Goal: Navigation & Orientation: Find specific page/section

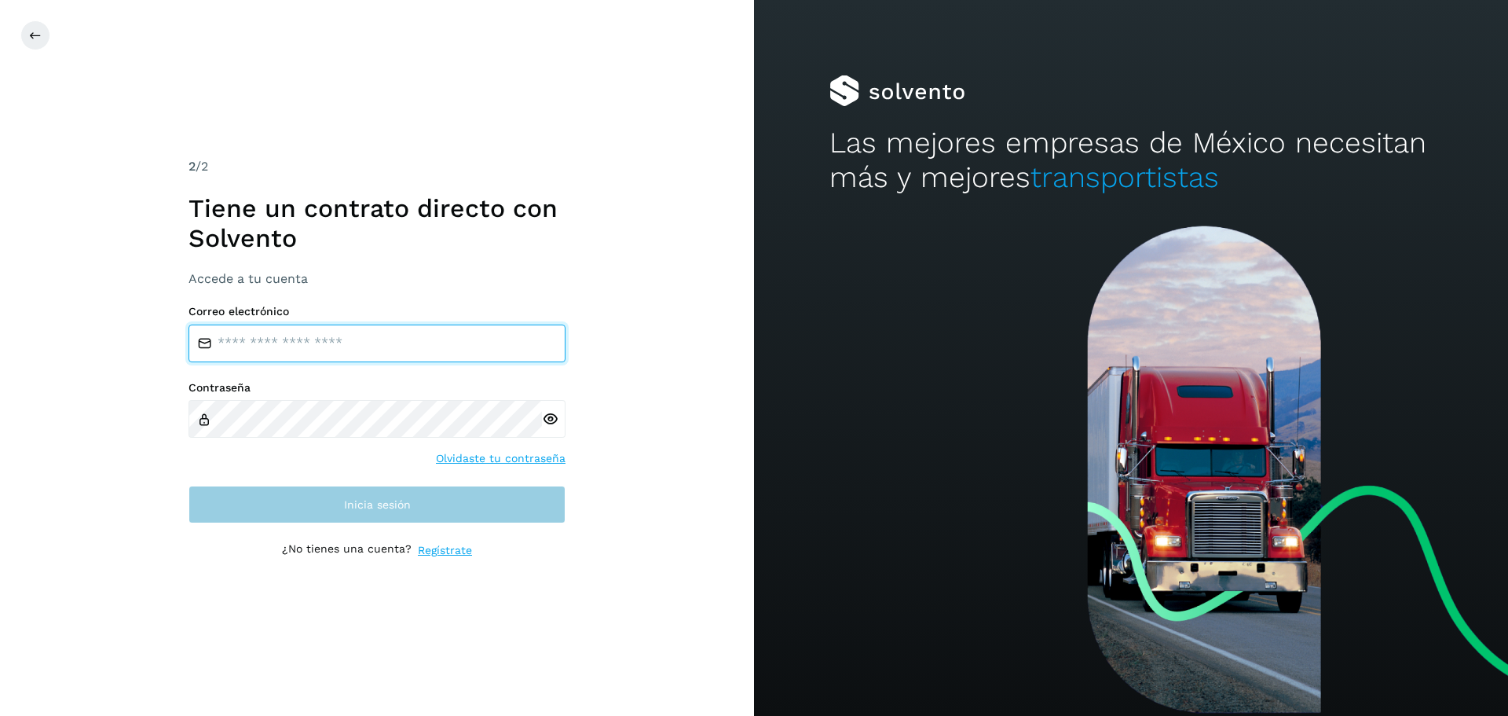
type input "**********"
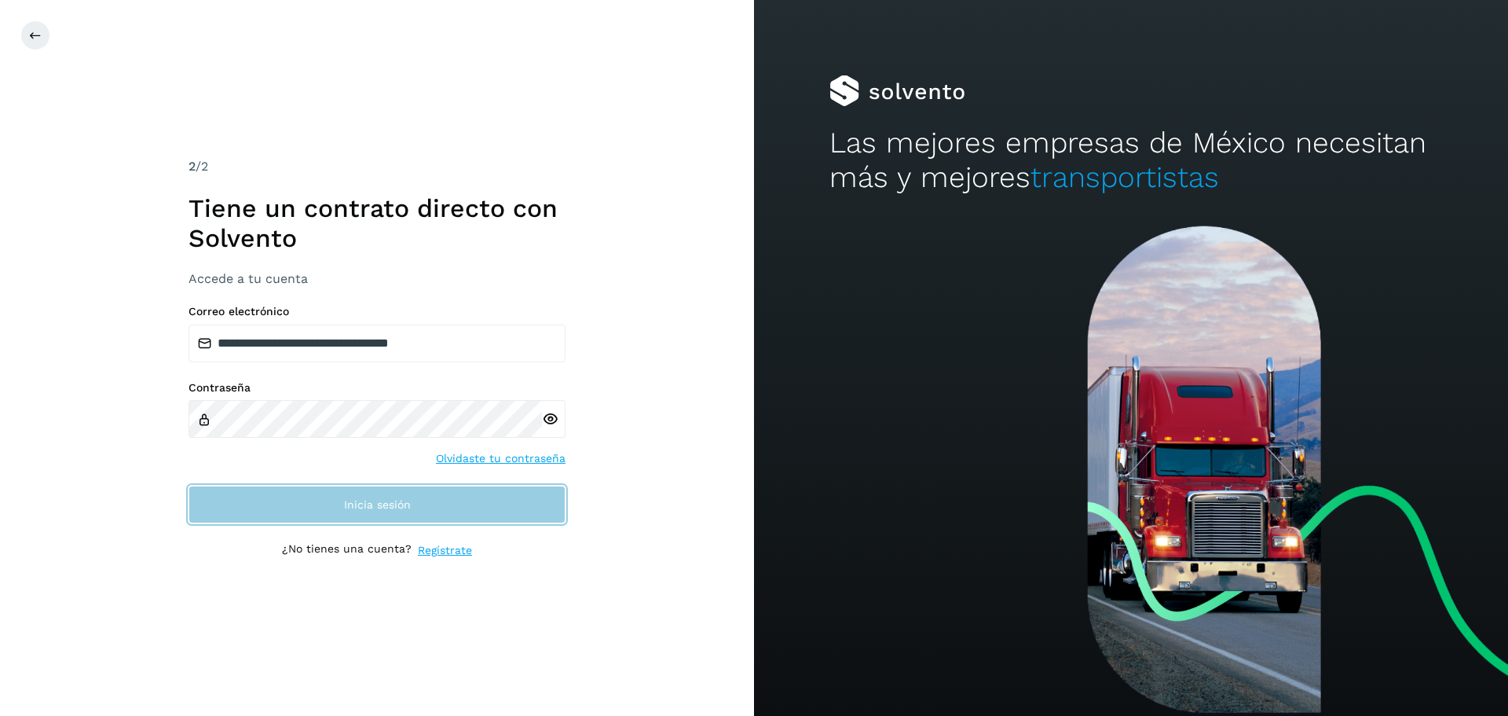
click at [312, 505] on button "Inicia sesión" at bounding box center [377, 504] width 377 height 38
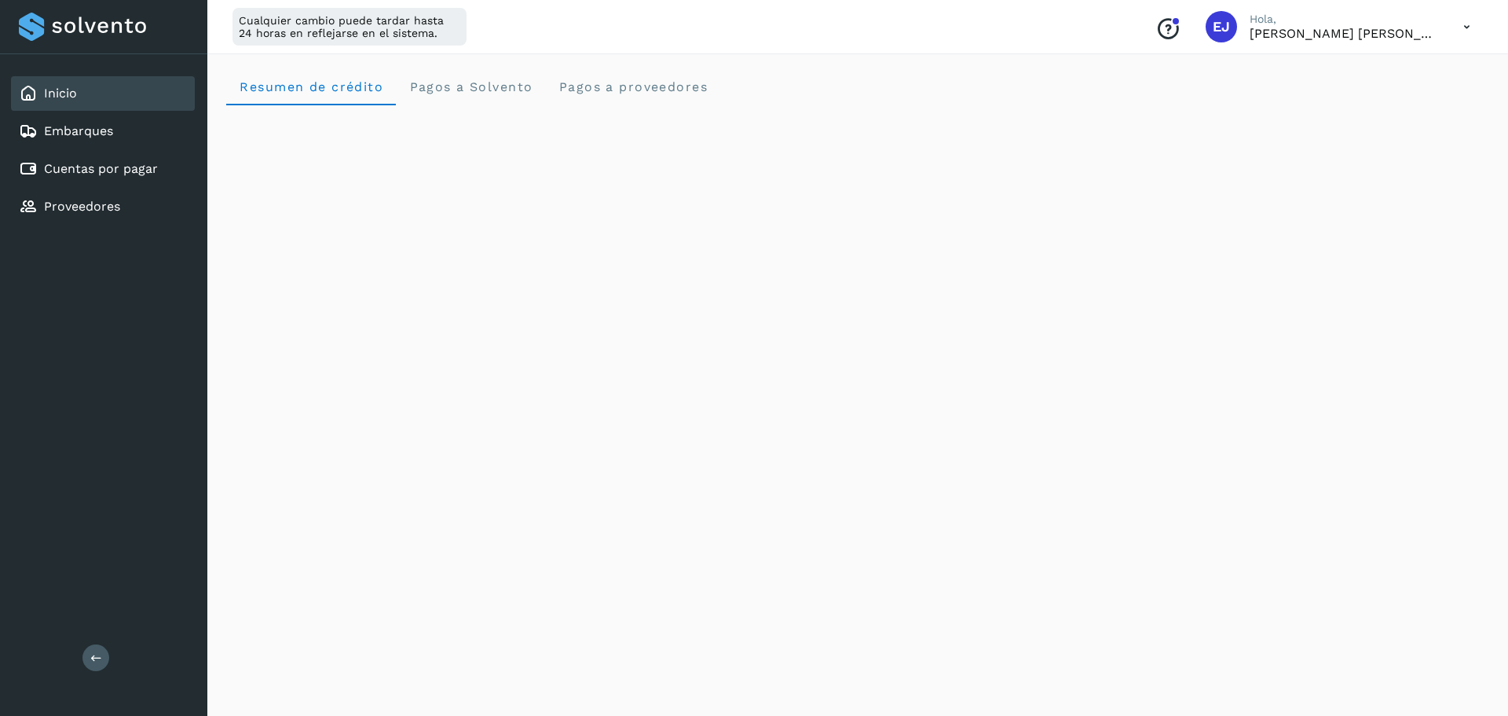
click at [82, 86] on div "Inicio" at bounding box center [103, 93] width 184 height 35
click at [97, 185] on div "Cuentas por pagar" at bounding box center [103, 169] width 184 height 35
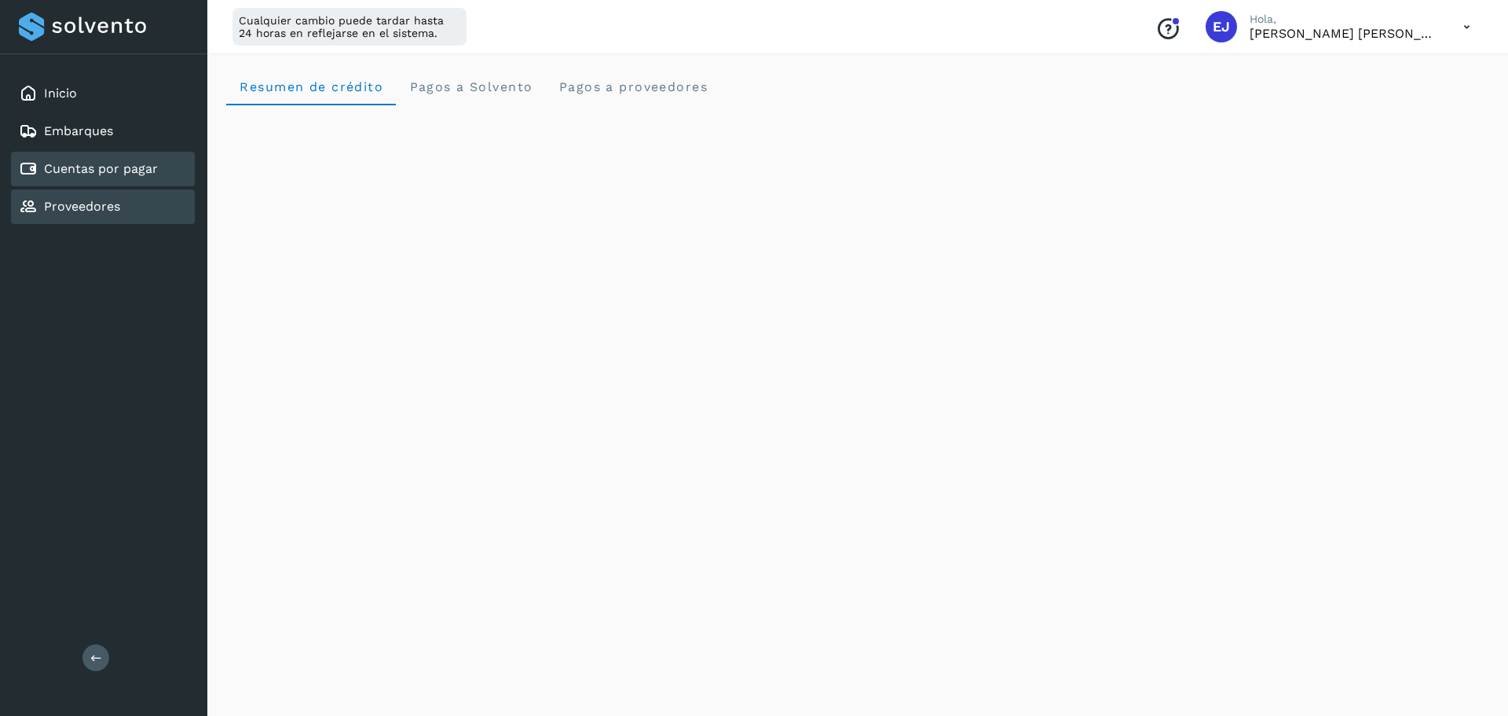
click at [98, 209] on link "Proveedores" at bounding box center [82, 206] width 76 height 15
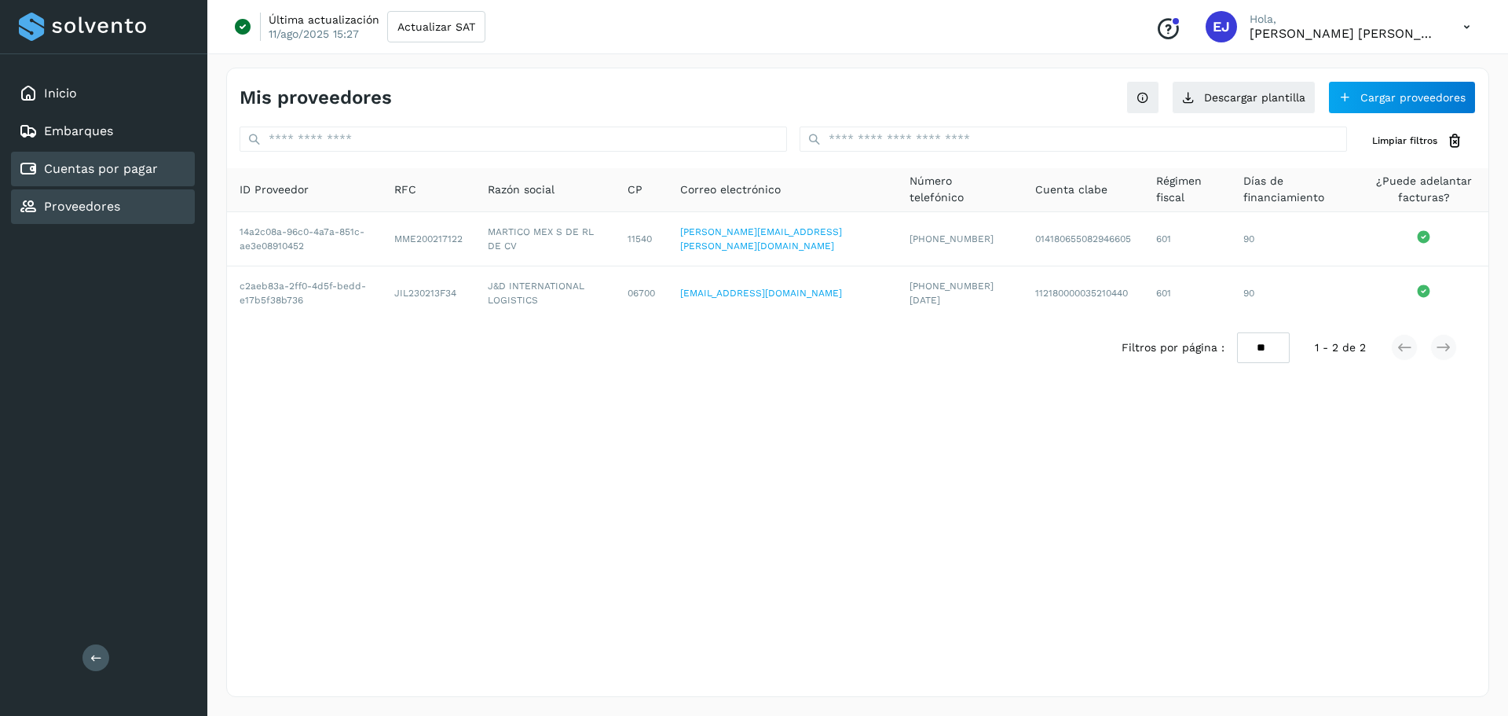
click at [92, 159] on div "Cuentas por pagar" at bounding box center [103, 169] width 184 height 35
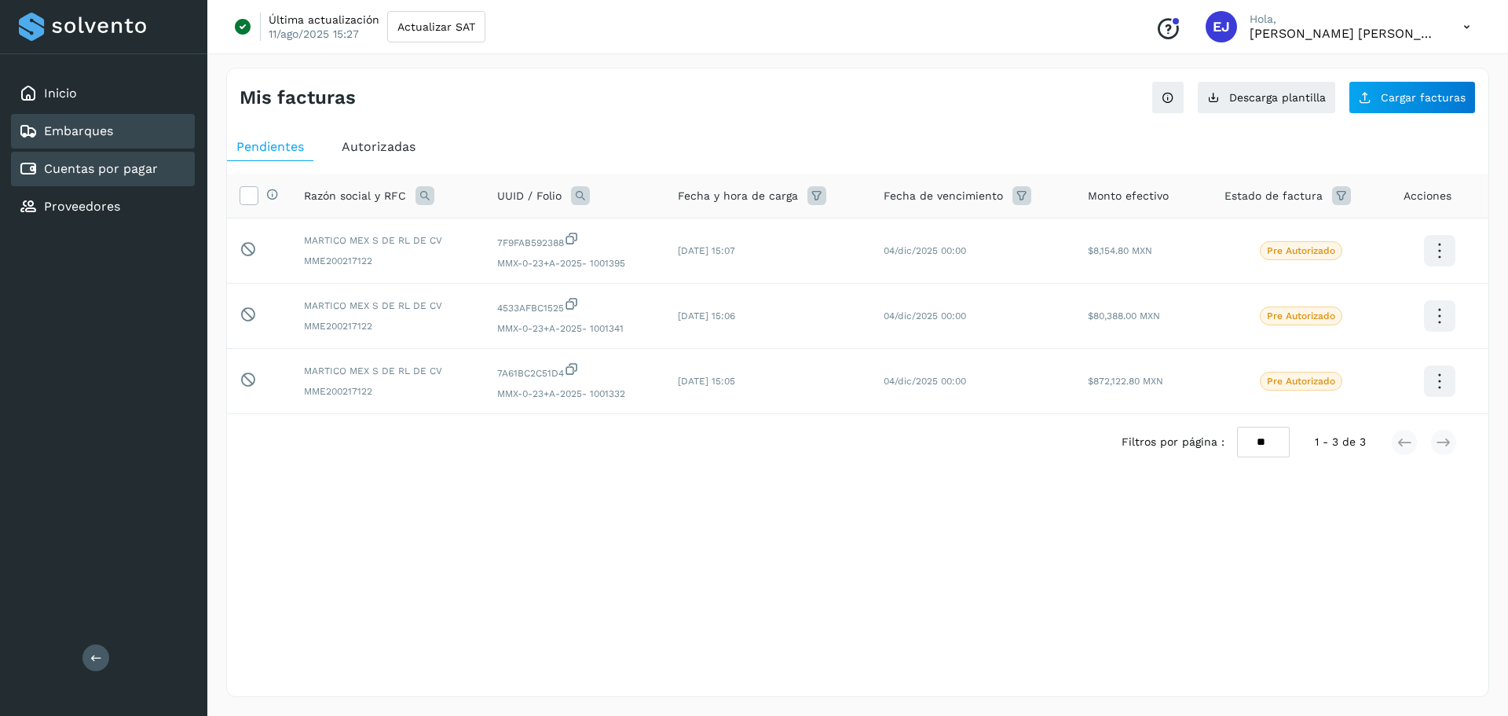
click at [90, 132] on link "Embarques" at bounding box center [78, 130] width 69 height 15
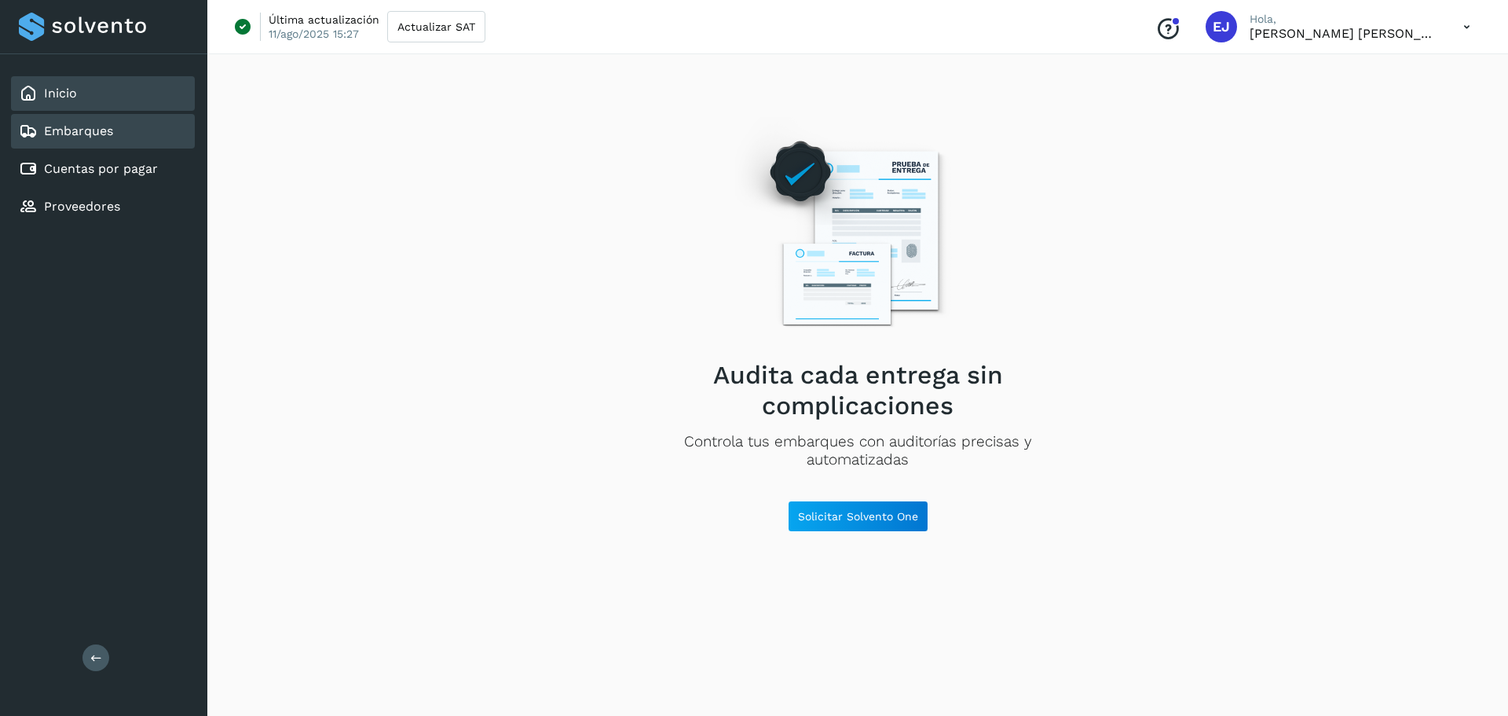
click at [79, 92] on div "Inicio" at bounding box center [103, 93] width 184 height 35
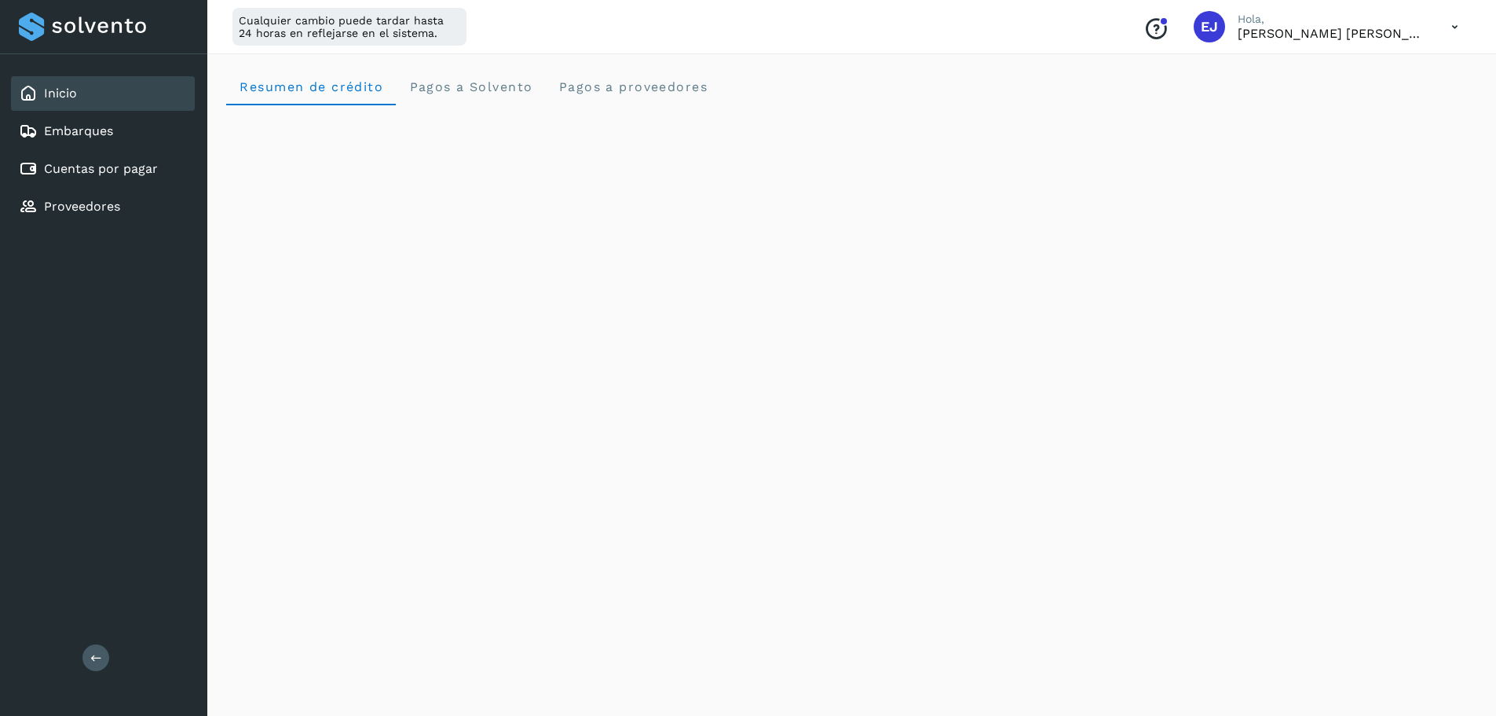
click at [82, 85] on div "Inicio" at bounding box center [103, 93] width 184 height 35
click at [101, 129] on link "Embarques" at bounding box center [78, 130] width 69 height 15
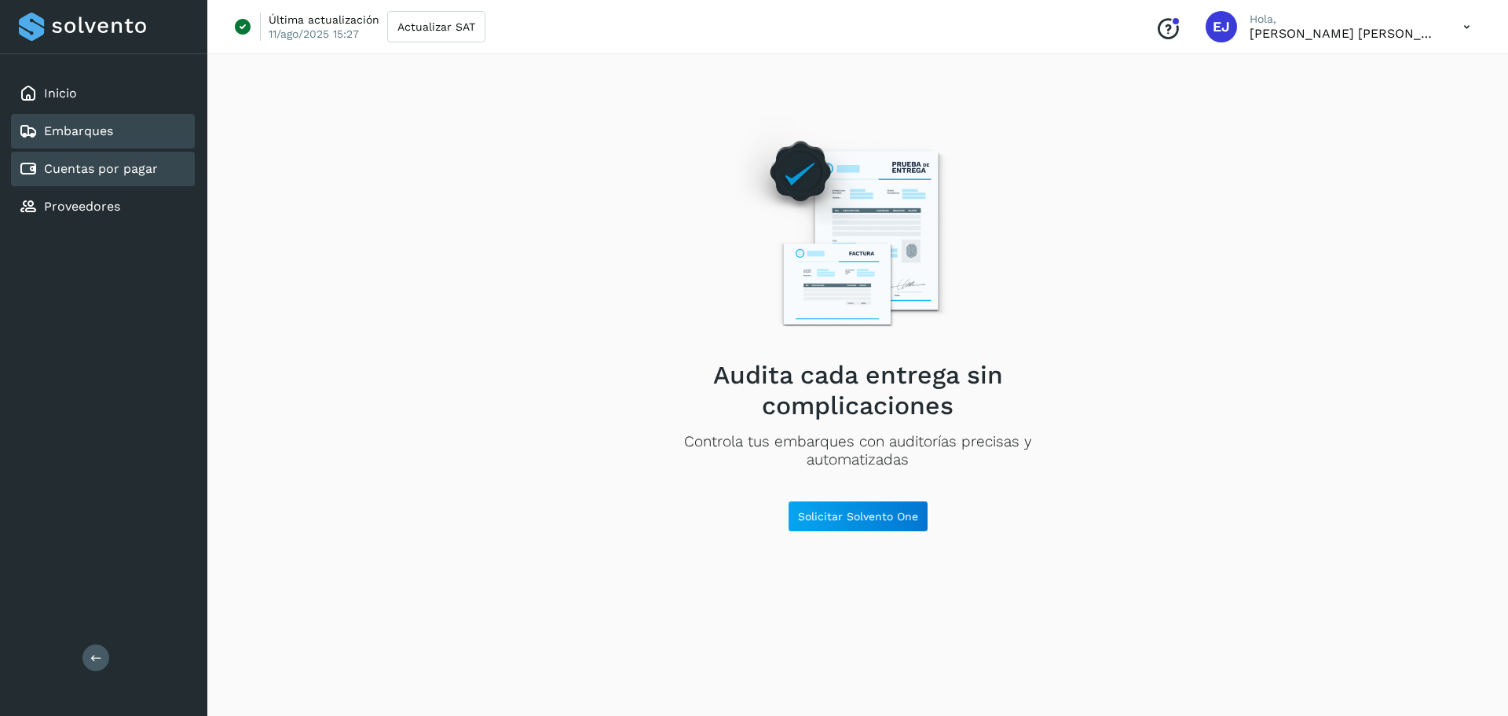
click at [120, 163] on link "Cuentas por pagar" at bounding box center [101, 168] width 114 height 15
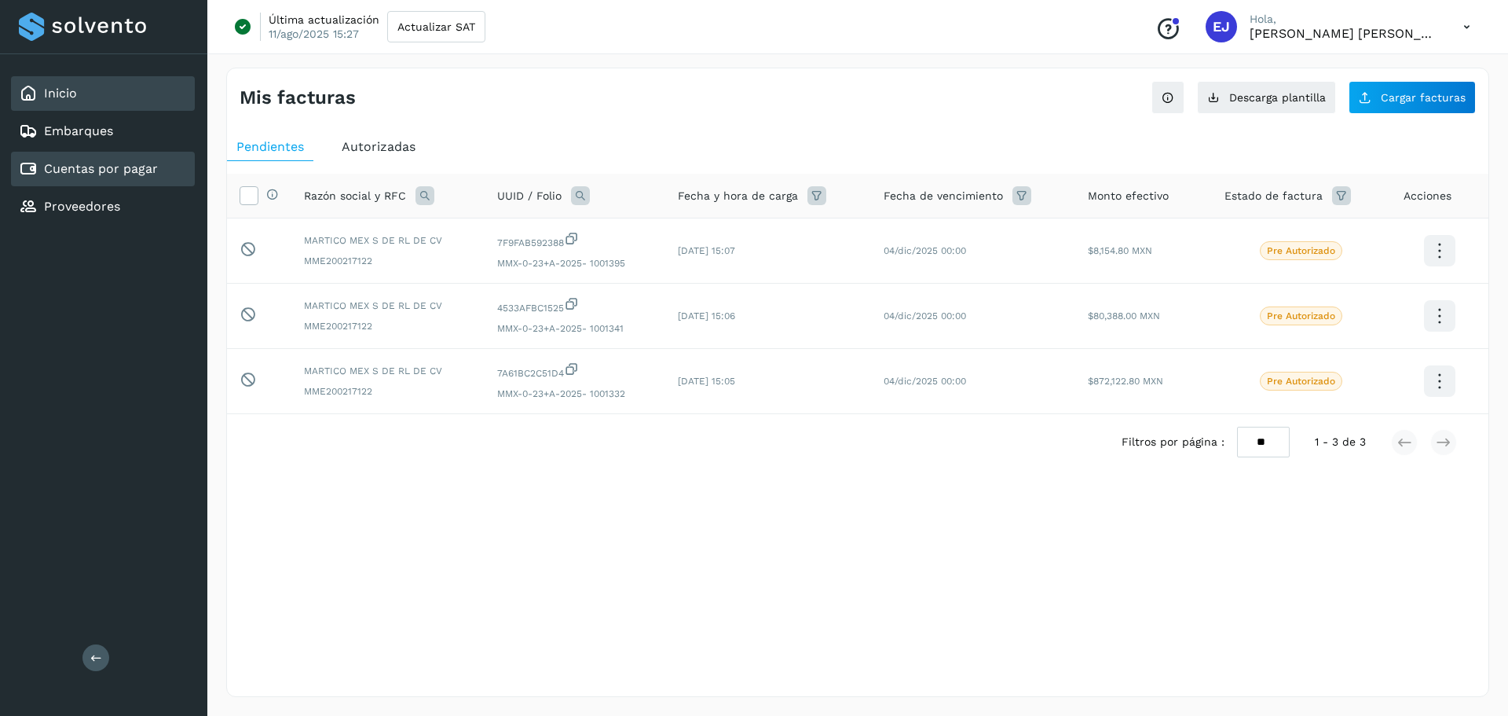
click at [79, 90] on div "Inicio" at bounding box center [103, 93] width 184 height 35
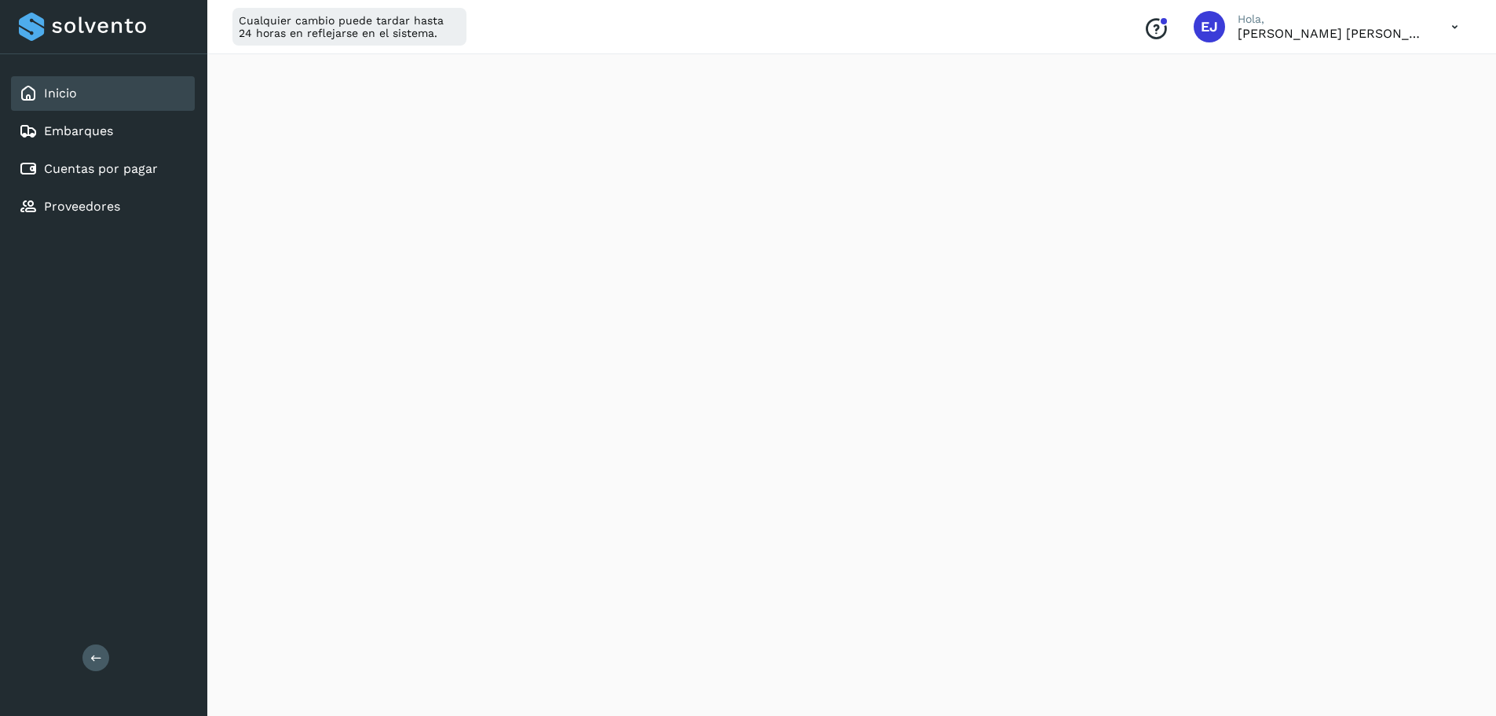
scroll to position [79, 0]
click at [87, 164] on link "Cuentas por pagar" at bounding box center [101, 168] width 114 height 15
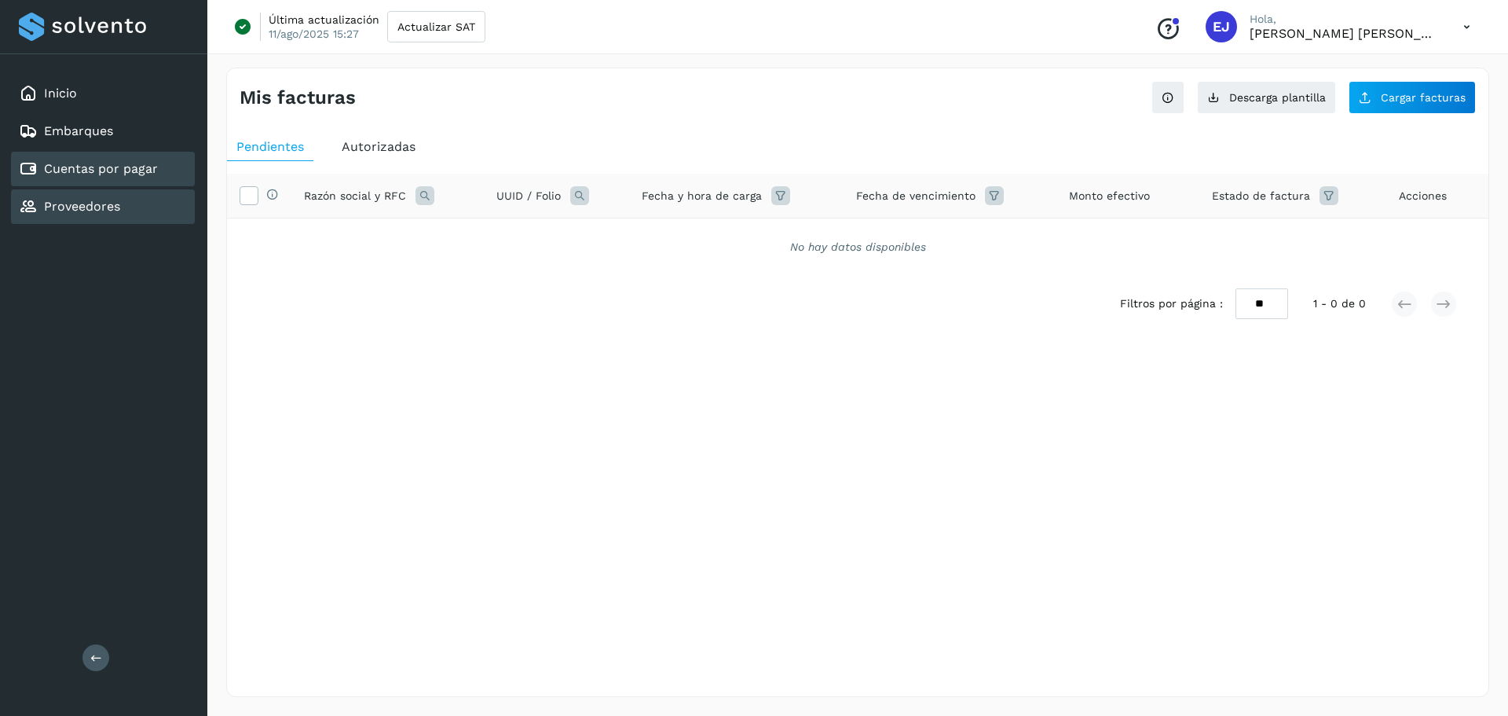
click at [87, 211] on link "Proveedores" at bounding box center [82, 206] width 76 height 15
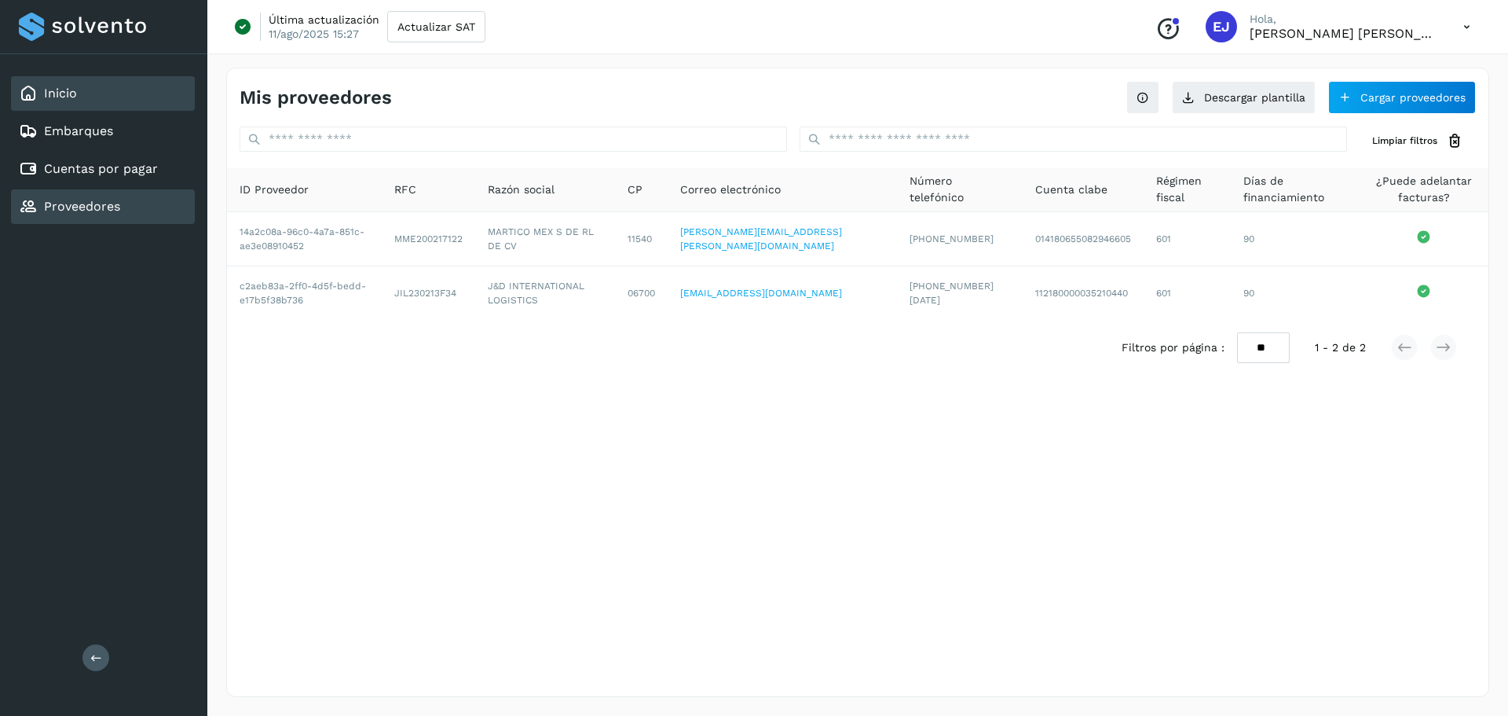
click at [77, 96] on div "Inicio" at bounding box center [103, 93] width 184 height 35
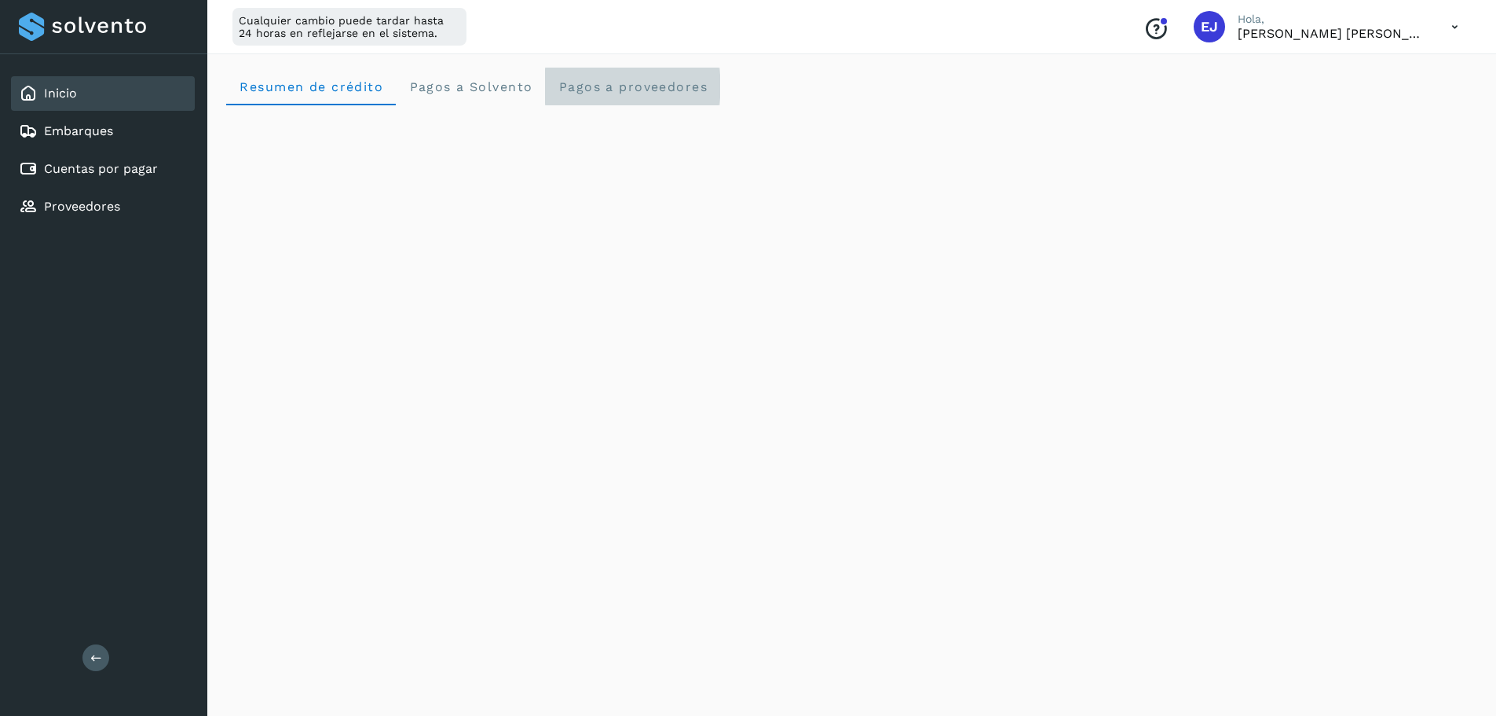
click at [612, 88] on span "Pagos a proveedores" at bounding box center [633, 86] width 150 height 15
click at [429, 91] on span "Pagos a Solvento" at bounding box center [470, 86] width 124 height 15
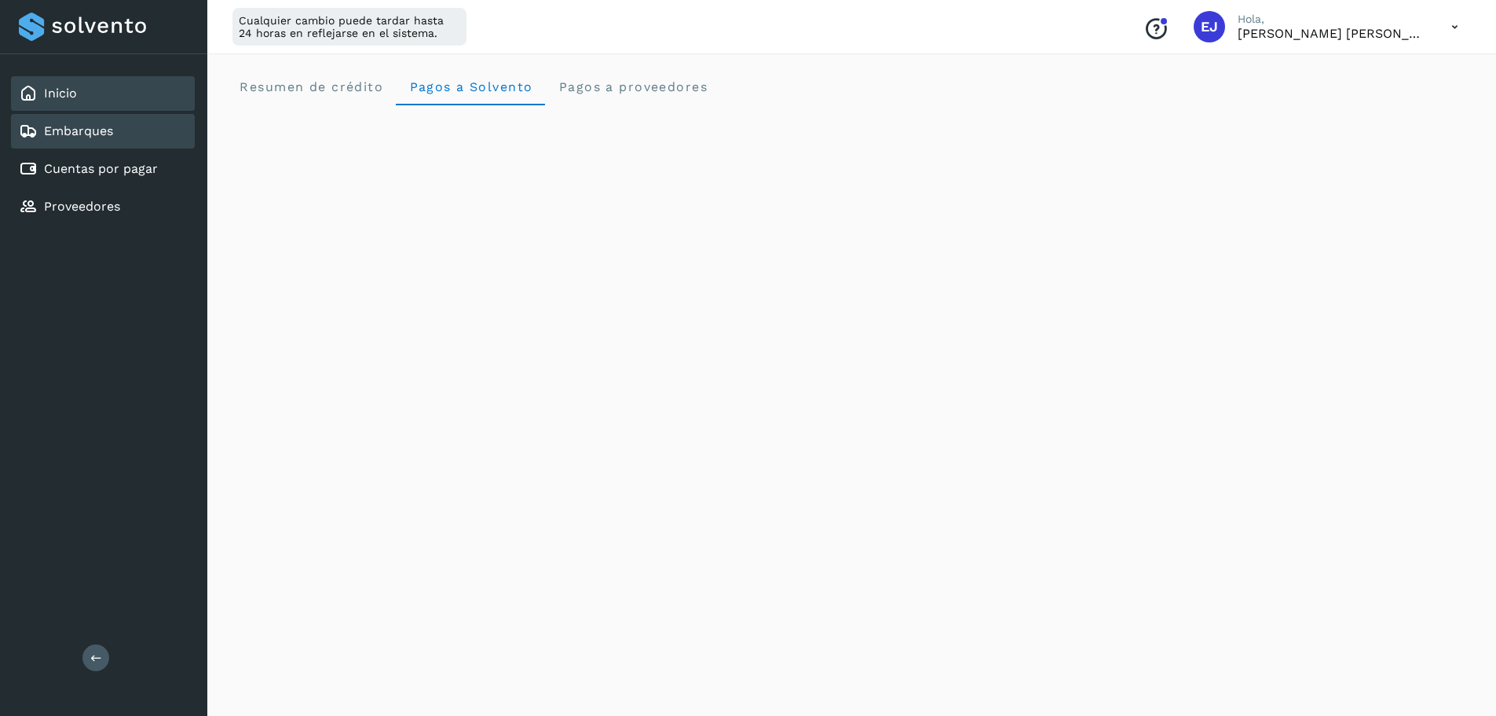
click at [68, 129] on link "Embarques" at bounding box center [78, 130] width 69 height 15
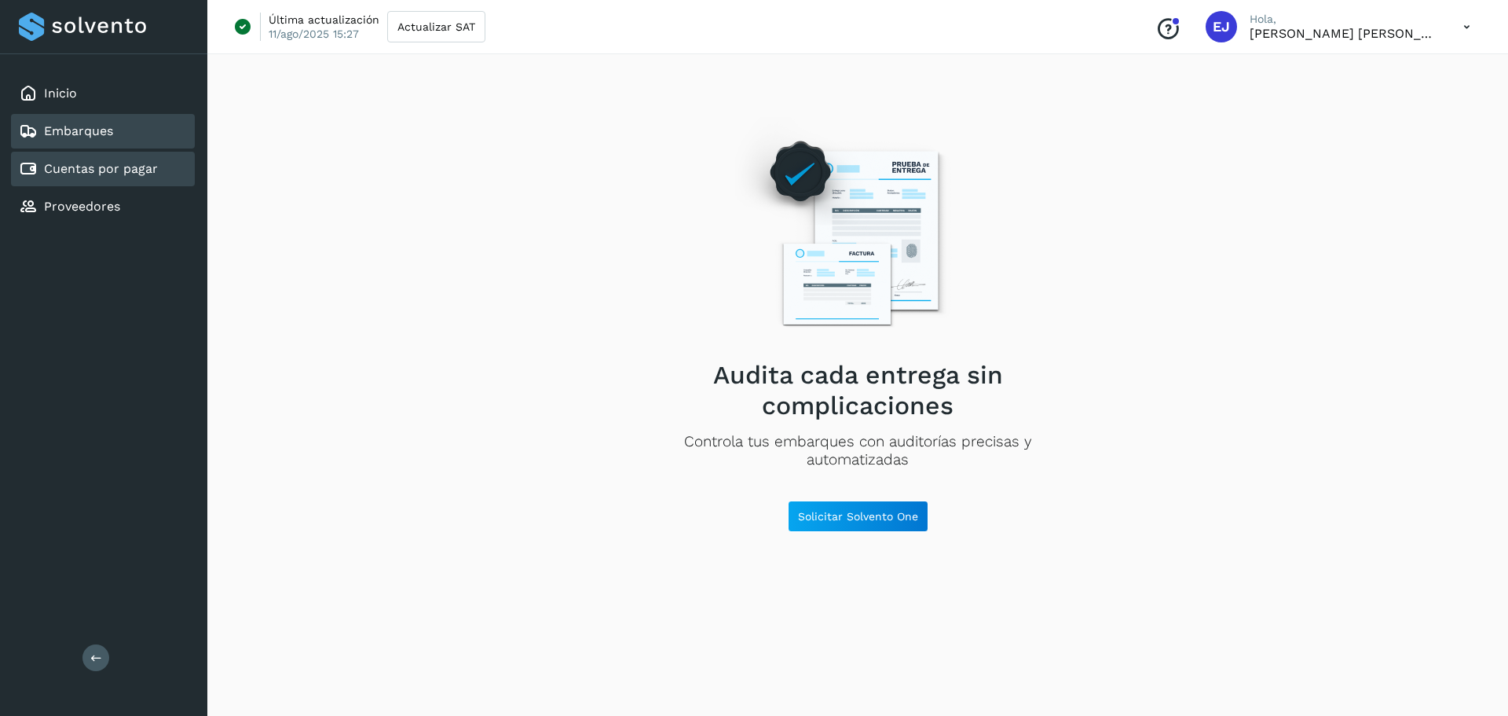
click at [111, 161] on link "Cuentas por pagar" at bounding box center [101, 168] width 114 height 15
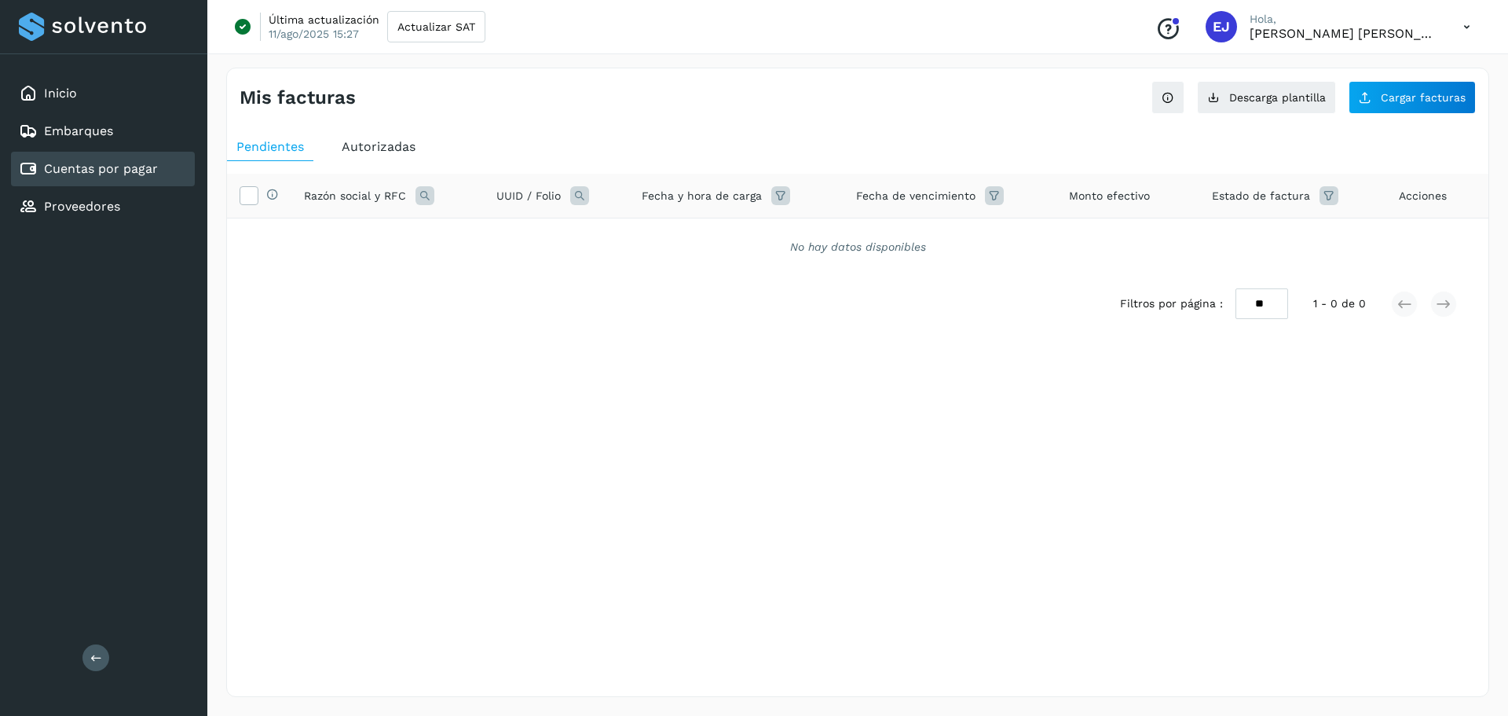
click at [373, 149] on span "Autorizadas" at bounding box center [379, 146] width 74 height 15
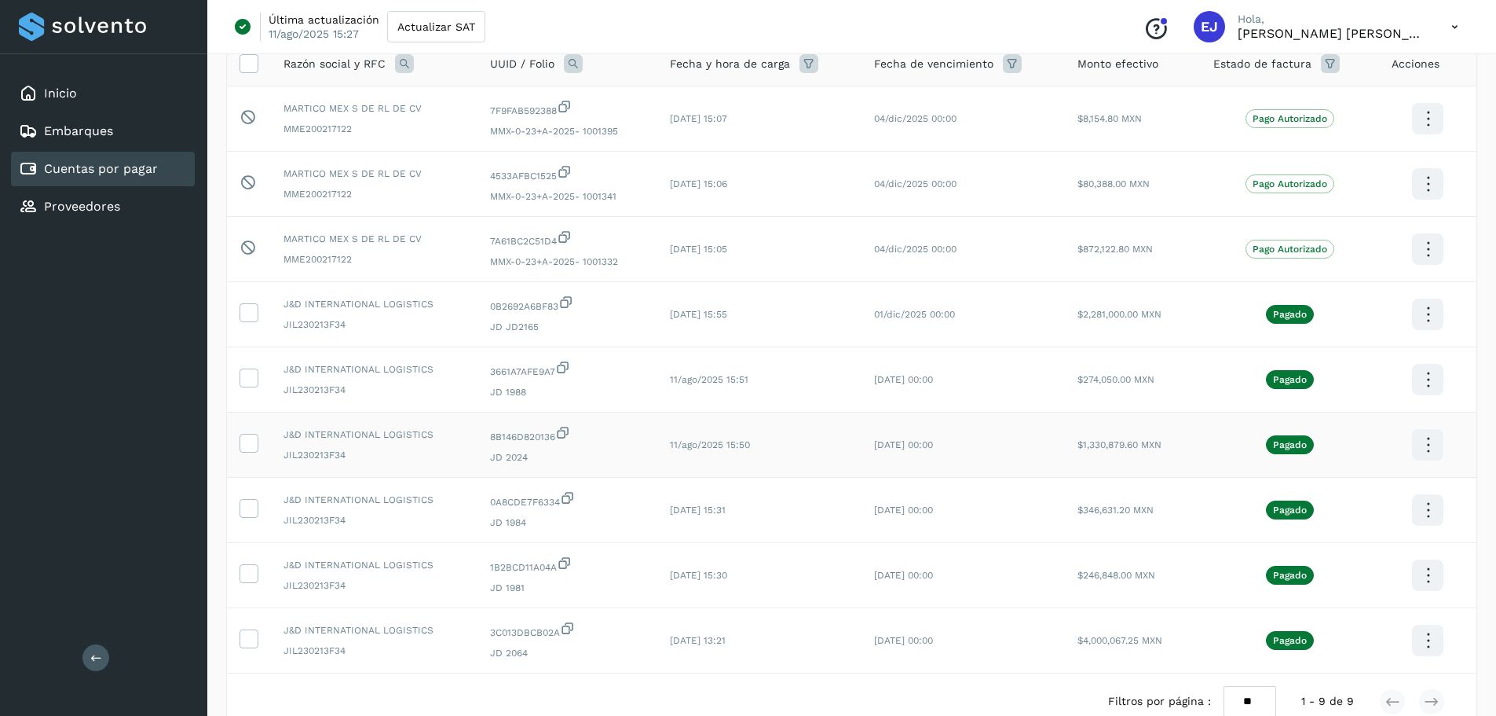
scroll to position [223, 0]
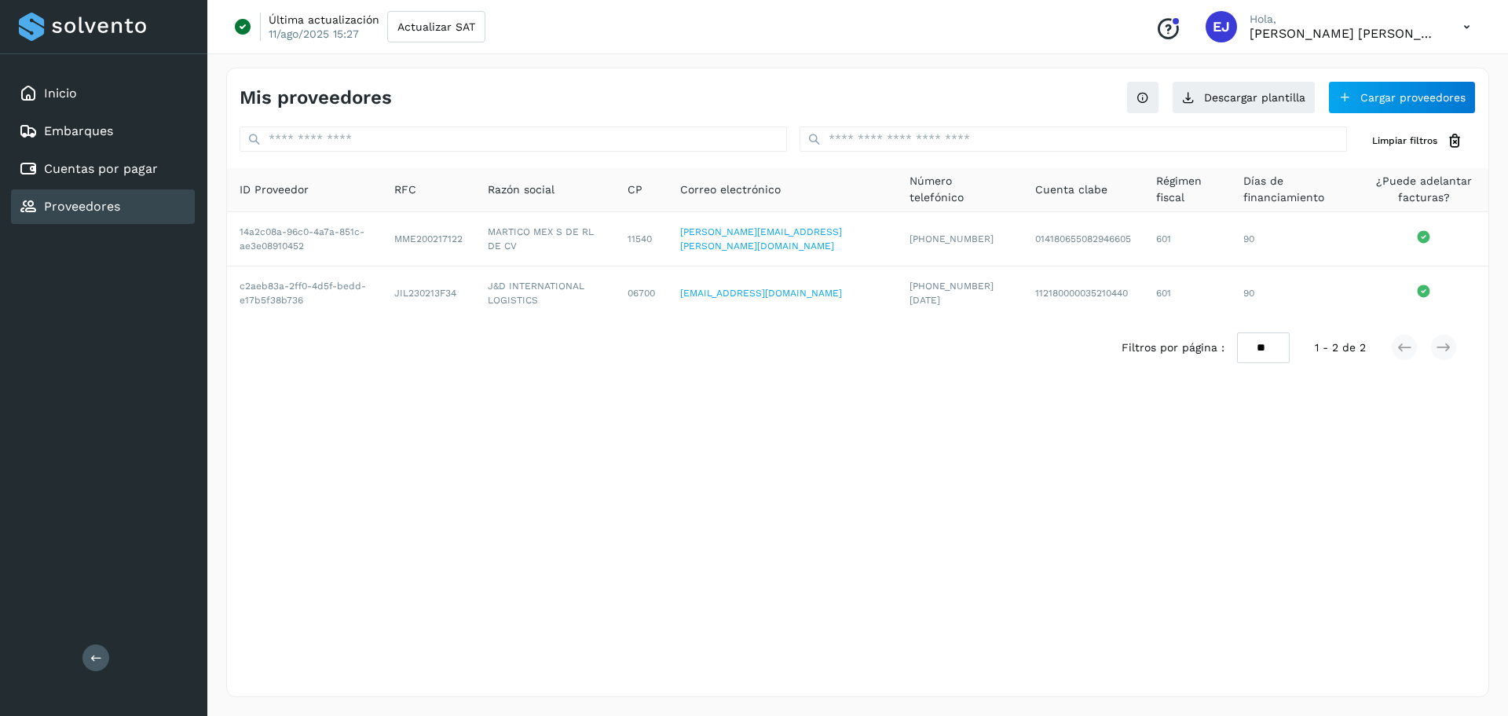
click at [89, 193] on div "Proveedores" at bounding box center [103, 206] width 184 height 35
click at [81, 90] on div "Inicio" at bounding box center [103, 93] width 184 height 35
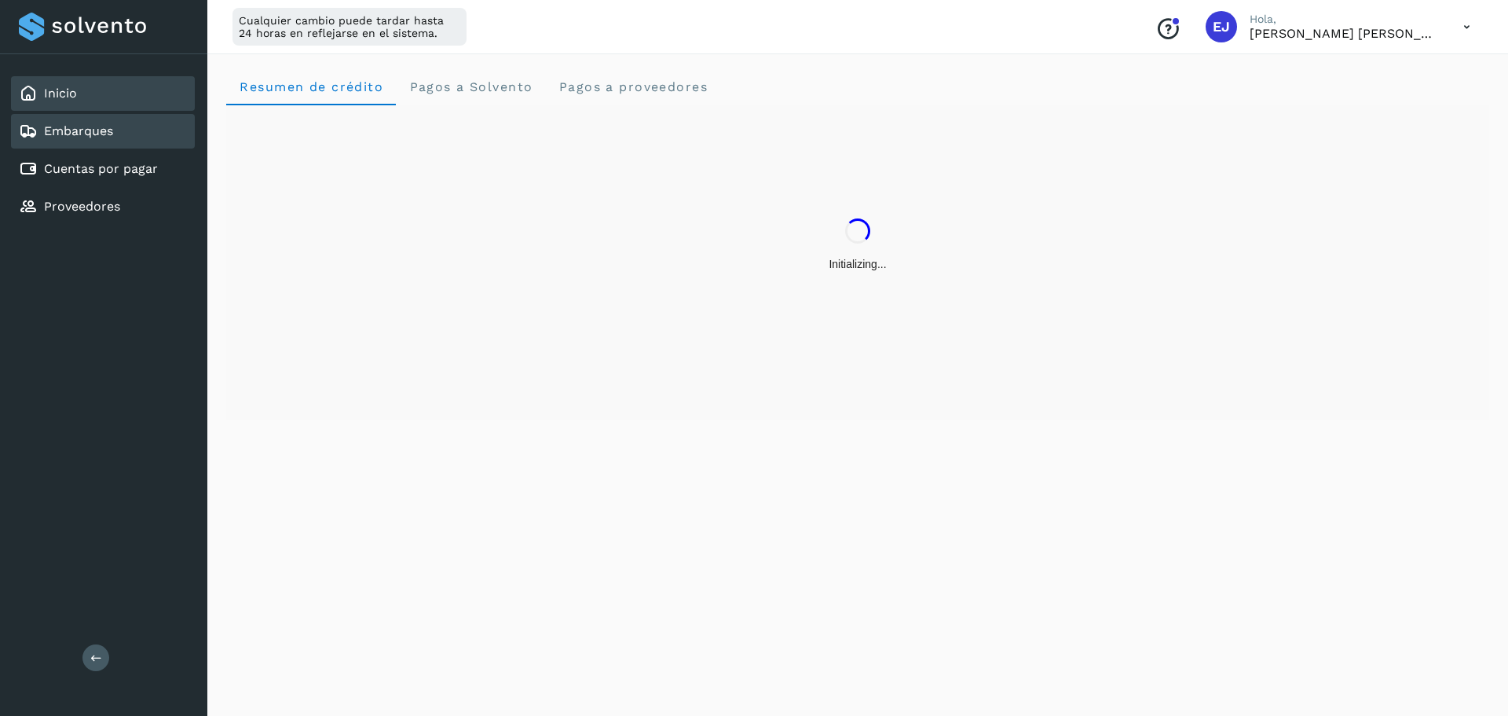
click at [75, 124] on link "Embarques" at bounding box center [78, 130] width 69 height 15
